Goal: Information Seeking & Learning: Learn about a topic

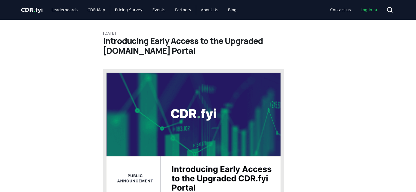
drag, startPoint x: 36, startPoint y: 150, endPoint x: 51, endPoint y: 59, distance: 92.7
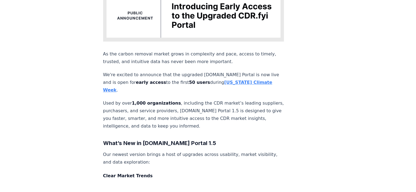
scroll to position [164, 0]
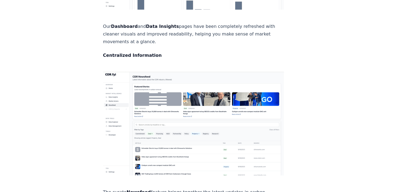
scroll to position [437, 0]
